Goal: Information Seeking & Learning: Learn about a topic

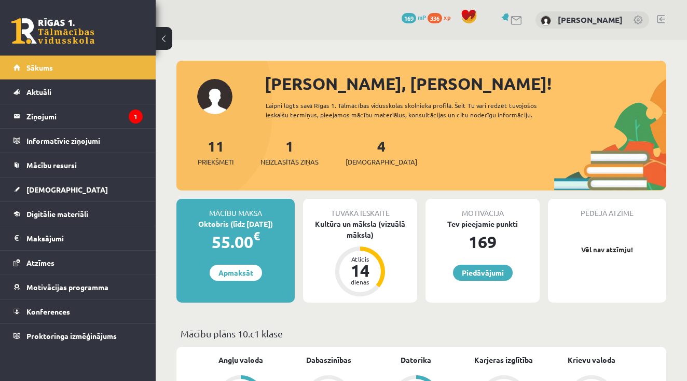
click at [217, 91] on div "[PERSON_NAME], [PERSON_NAME]! Laipni lūgts savā Rīgas 1. Tālmācības vidusskolas…" at bounding box center [422, 130] width 490 height 119
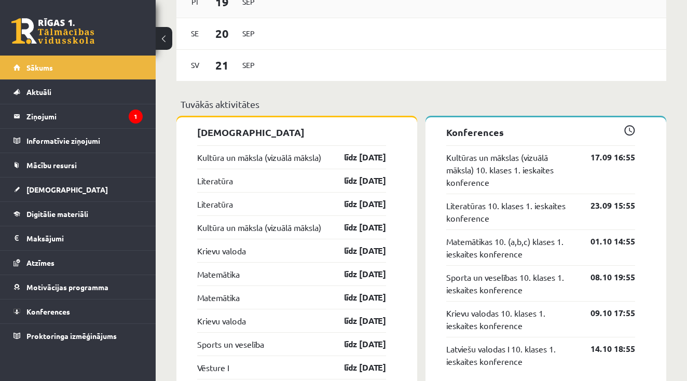
scroll to position [855, 0]
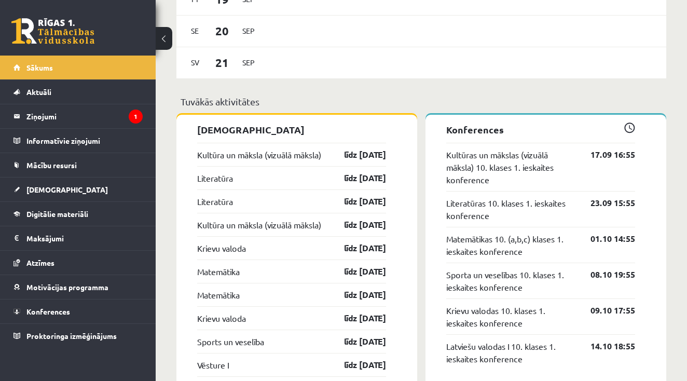
click at [48, 167] on span "Mācību resursi" at bounding box center [51, 164] width 50 height 9
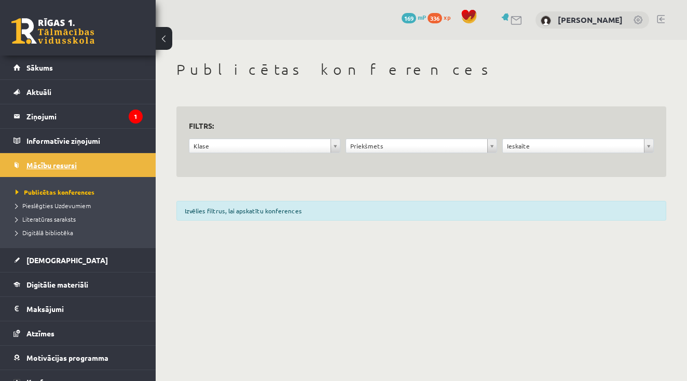
click at [37, 286] on span "Digitālie materiāli" at bounding box center [57, 284] width 62 height 9
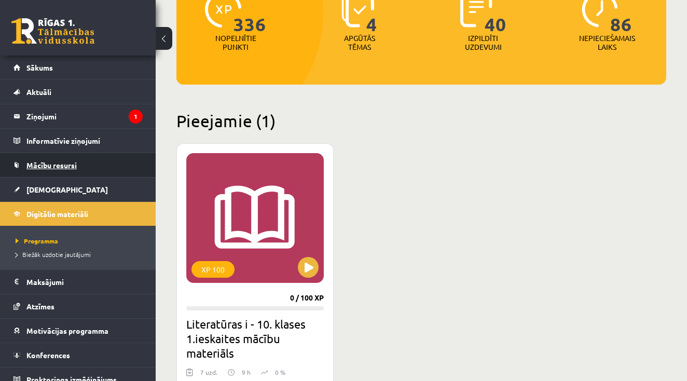
scroll to position [163, 0]
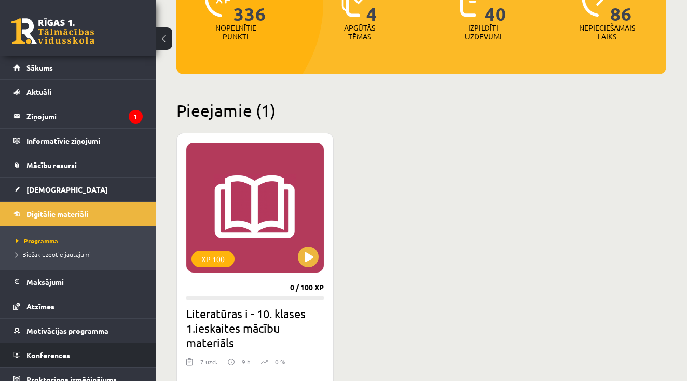
drag, startPoint x: 37, startPoint y: 286, endPoint x: 43, endPoint y: 354, distance: 68.3
click at [43, 354] on span "Konferences" at bounding box center [48, 354] width 44 height 9
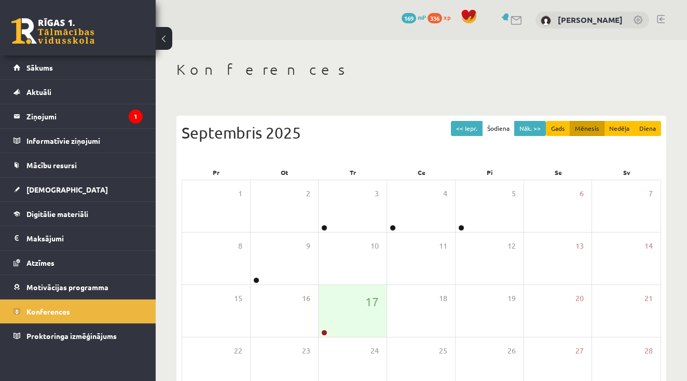
click at [260, 275] on div "9" at bounding box center [285, 259] width 68 height 52
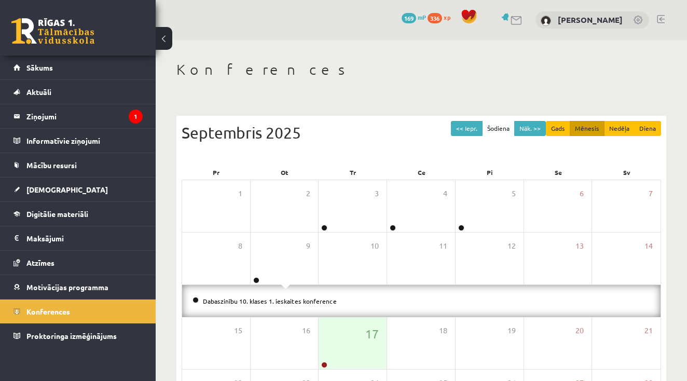
click at [291, 263] on div "9" at bounding box center [285, 259] width 68 height 52
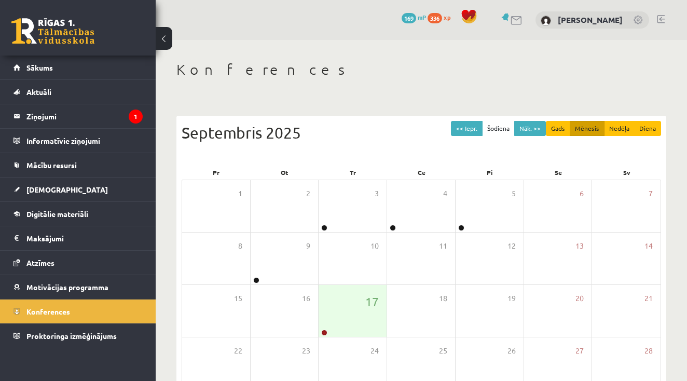
click at [337, 320] on div "17" at bounding box center [353, 311] width 68 height 52
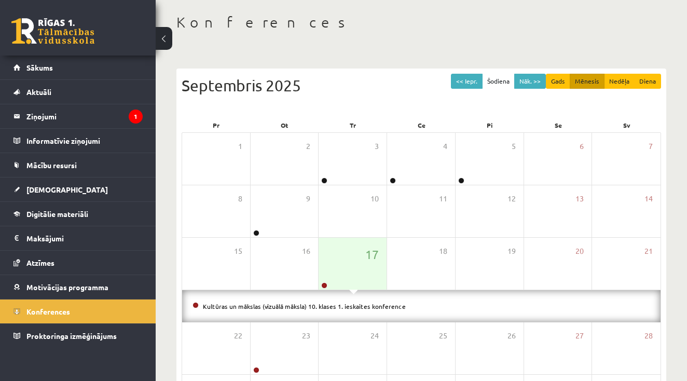
scroll to position [85, 0]
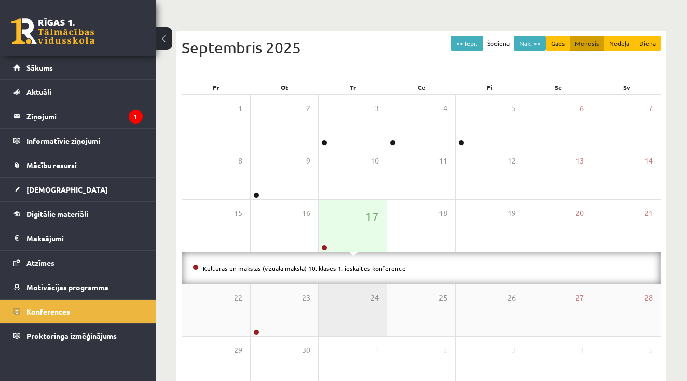
click at [355, 270] on link "Kultūras un mākslas (vizuālā māksla) 10. klases 1. ieskaites konference" at bounding box center [304, 268] width 203 height 8
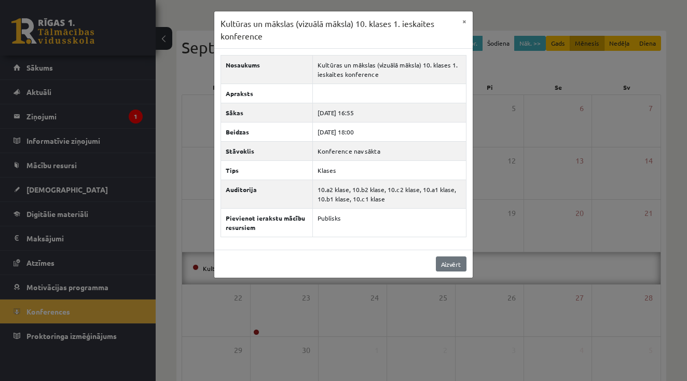
drag, startPoint x: 337, startPoint y: 320, endPoint x: 451, endPoint y: 262, distance: 127.2
click at [451, 262] on link "Aizvērt" at bounding box center [451, 263] width 31 height 15
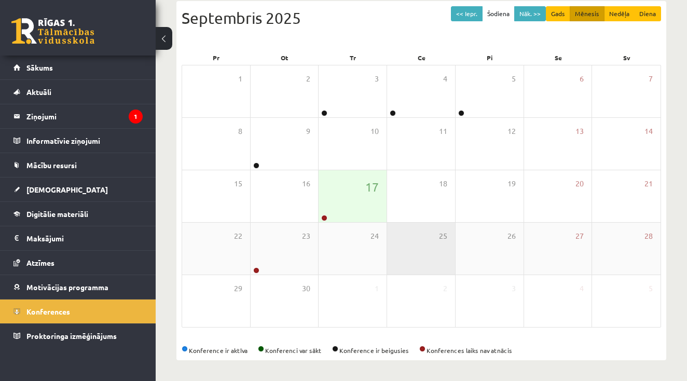
scroll to position [115, 0]
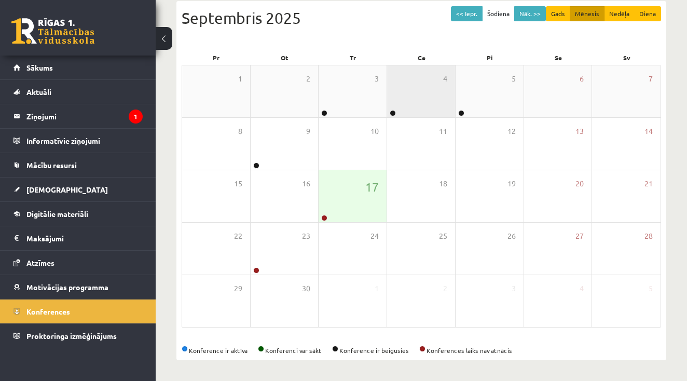
drag, startPoint x: 451, startPoint y: 262, endPoint x: 392, endPoint y: 112, distance: 160.9
click at [392, 112] on link at bounding box center [393, 113] width 6 height 6
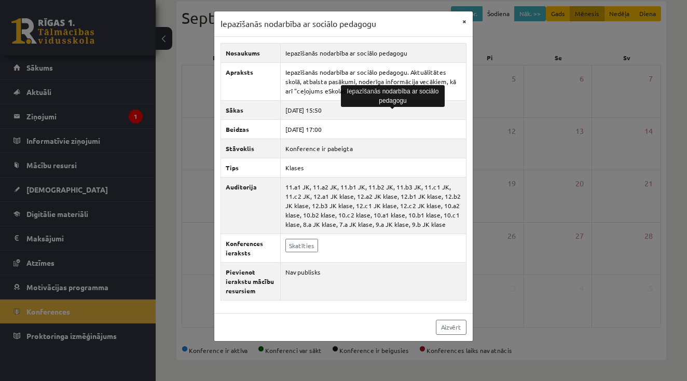
drag, startPoint x: 392, startPoint y: 112, endPoint x: 464, endPoint y: 24, distance: 113.4
click at [464, 24] on button "×" at bounding box center [464, 21] width 17 height 20
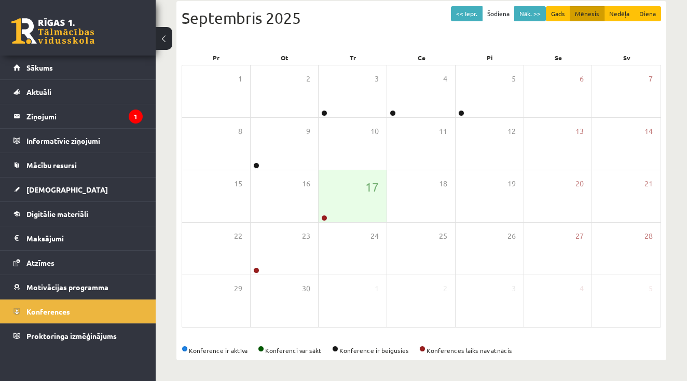
click at [324, 113] on link at bounding box center [324, 113] width 6 height 6
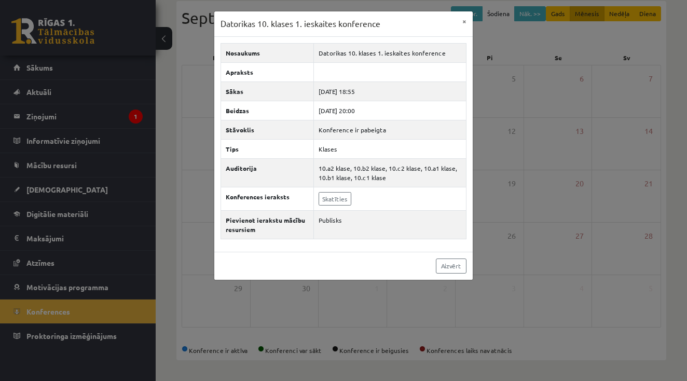
click at [467, 21] on button "×" at bounding box center [464, 21] width 17 height 20
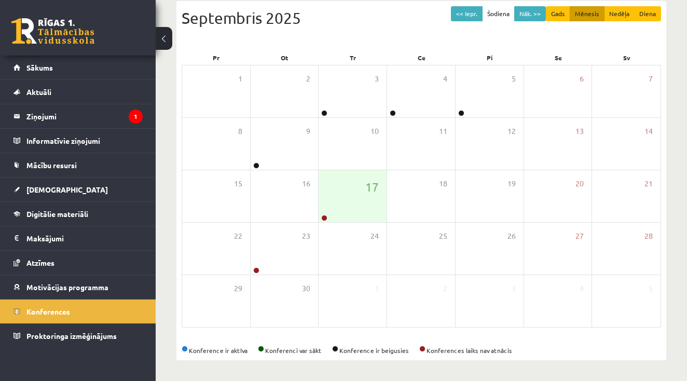
click at [326, 216] on link at bounding box center [324, 218] width 6 height 6
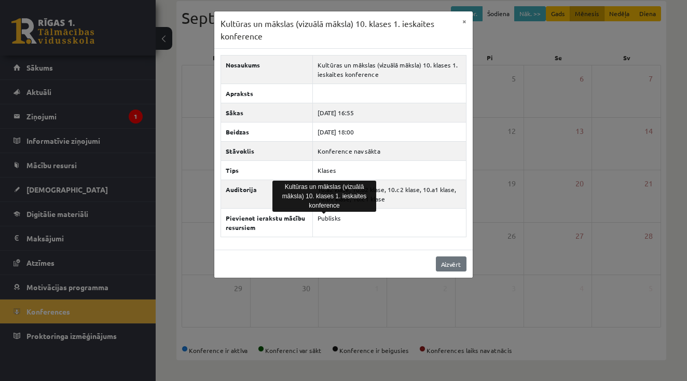
drag, startPoint x: 467, startPoint y: 21, endPoint x: 446, endPoint y: 264, distance: 243.3
click at [446, 264] on link "Aizvērt" at bounding box center [451, 263] width 31 height 15
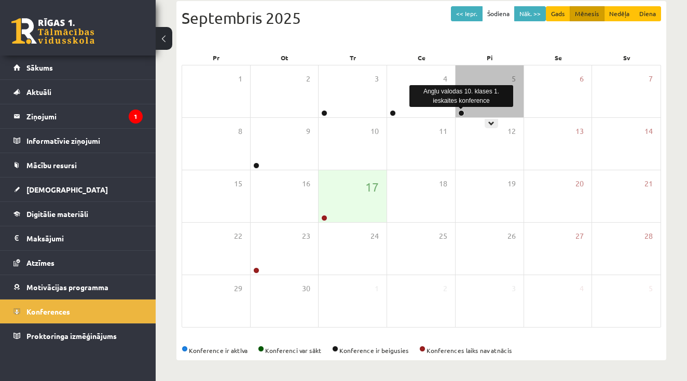
click at [463, 114] on link at bounding box center [461, 113] width 6 height 6
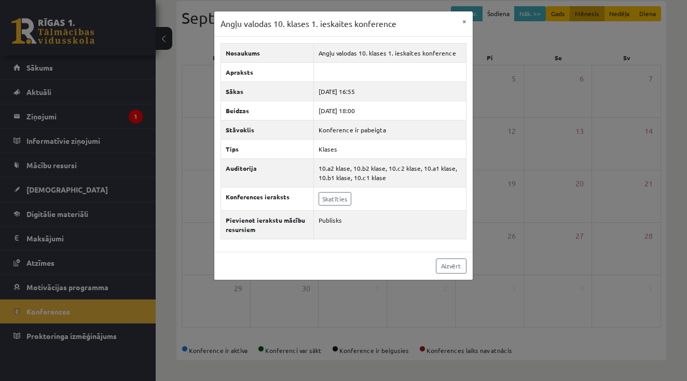
click at [330, 196] on link "Skatīties" at bounding box center [335, 198] width 33 height 13
click at [466, 22] on button "×" at bounding box center [464, 21] width 17 height 20
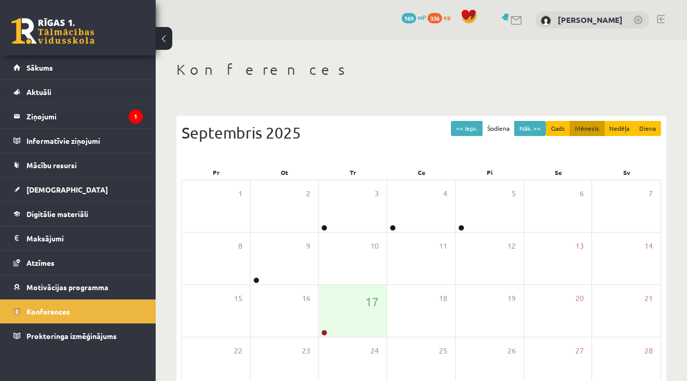
scroll to position [0, 0]
drag, startPoint x: 466, startPoint y: 22, endPoint x: 520, endPoint y: 16, distance: 54.8
click at [512, 16] on link at bounding box center [507, 17] width 10 height 8
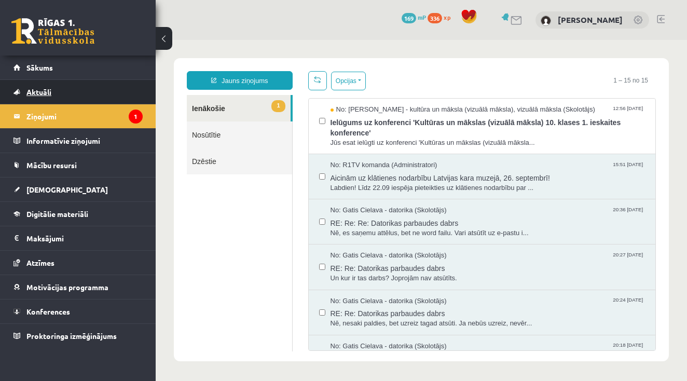
drag, startPoint x: 0, startPoint y: 0, endPoint x: 53, endPoint y: 93, distance: 107.0
click at [53, 93] on link "Aktuāli" at bounding box center [77, 92] width 129 height 24
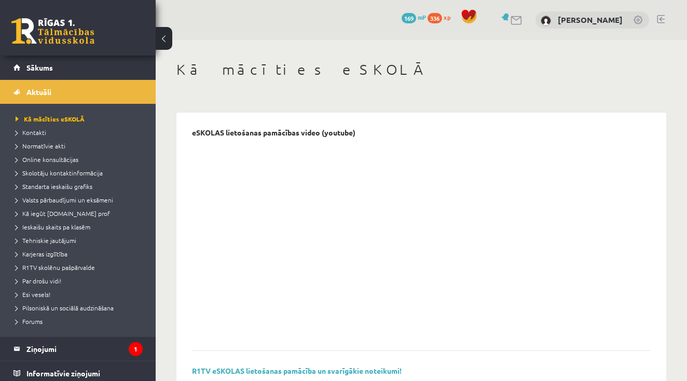
drag, startPoint x: 53, startPoint y: 93, endPoint x: 637, endPoint y: 19, distance: 588.2
click at [637, 19] on link at bounding box center [639, 21] width 10 height 10
